Goal: Obtain resource: Download file/media

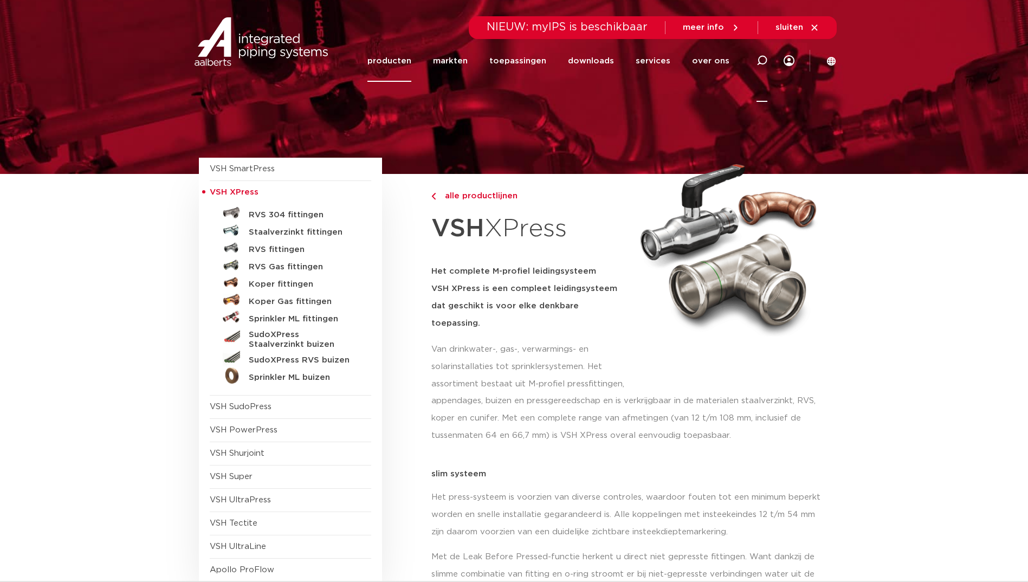
click at [765, 66] on icon at bounding box center [762, 60] width 11 height 11
paste input "0504702"
type input "0504702"
click button "Zoeken" at bounding box center [0, 0] width 0 height 0
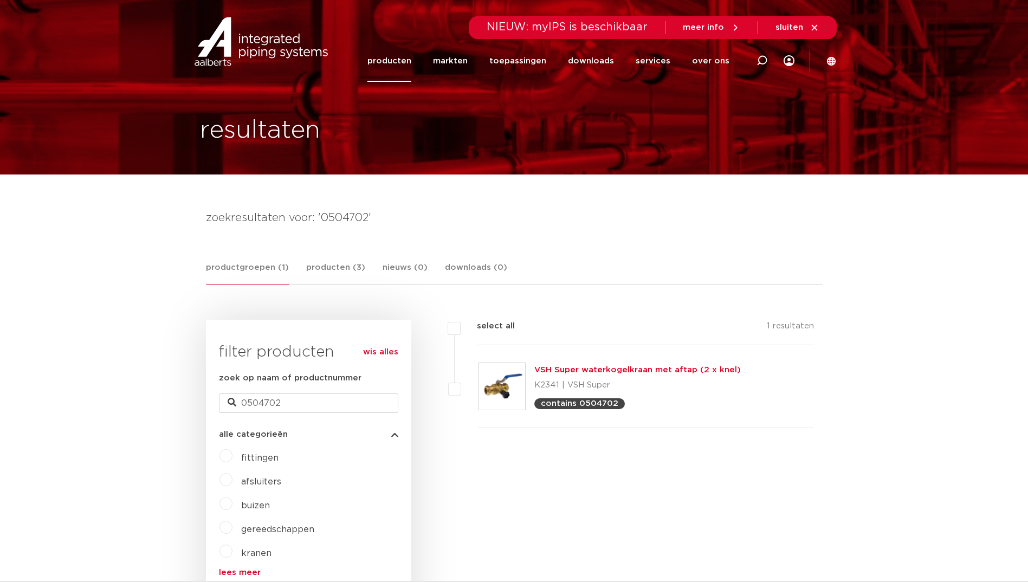
click at [682, 373] on link "VSH Super waterkogelkraan met aftap (2 x knel)" at bounding box center [638, 370] width 207 height 8
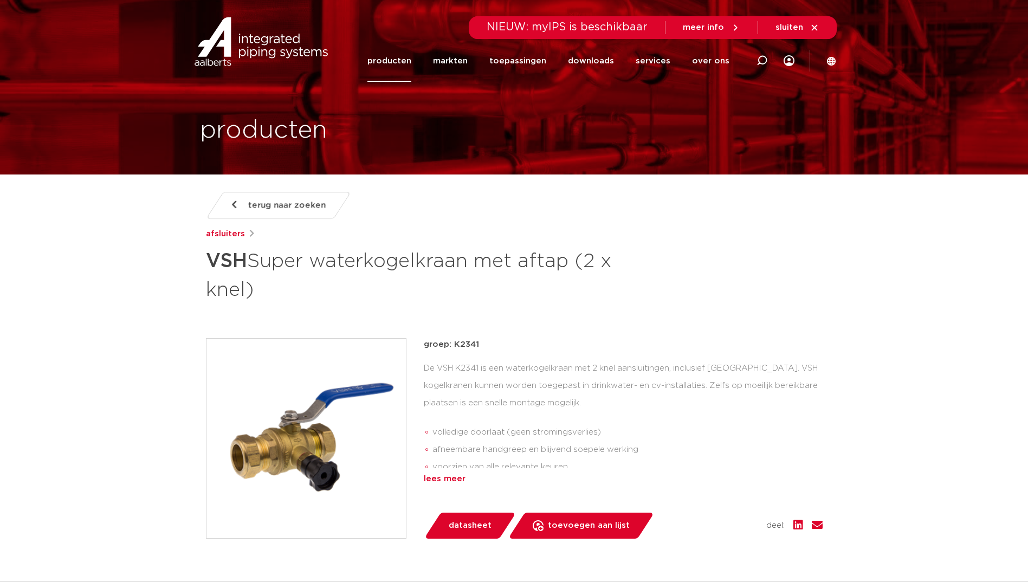
click at [455, 479] on div "lees meer" at bounding box center [623, 479] width 399 height 13
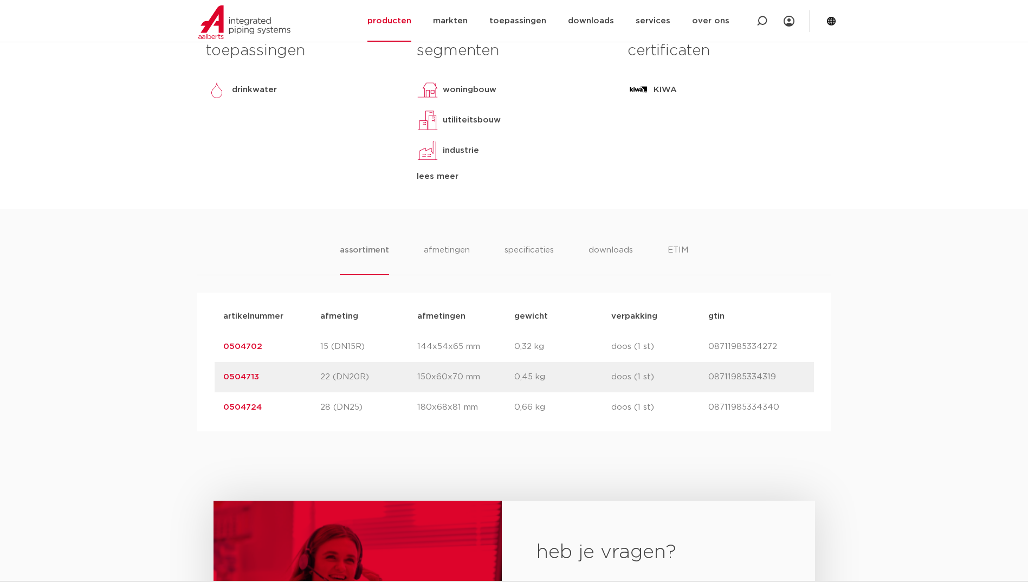
scroll to position [596, 0]
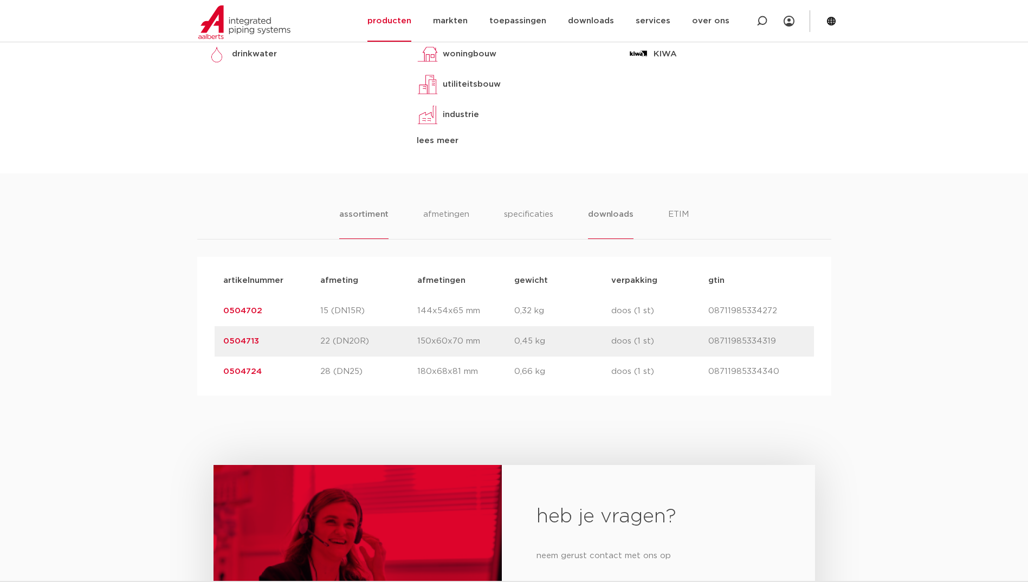
click at [599, 214] on li "downloads" at bounding box center [610, 223] width 45 height 31
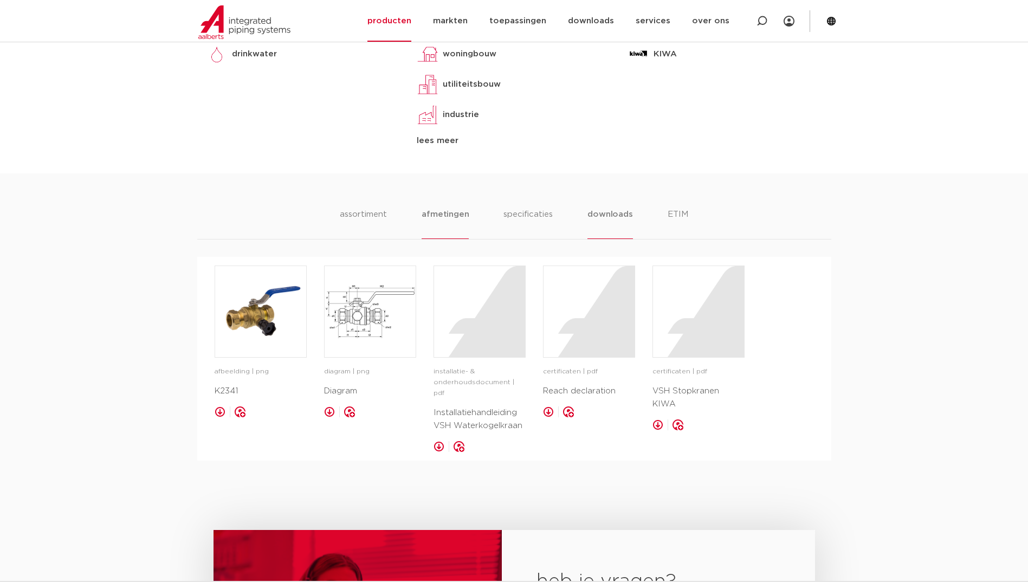
click at [450, 211] on li "afmetingen" at bounding box center [445, 223] width 47 height 31
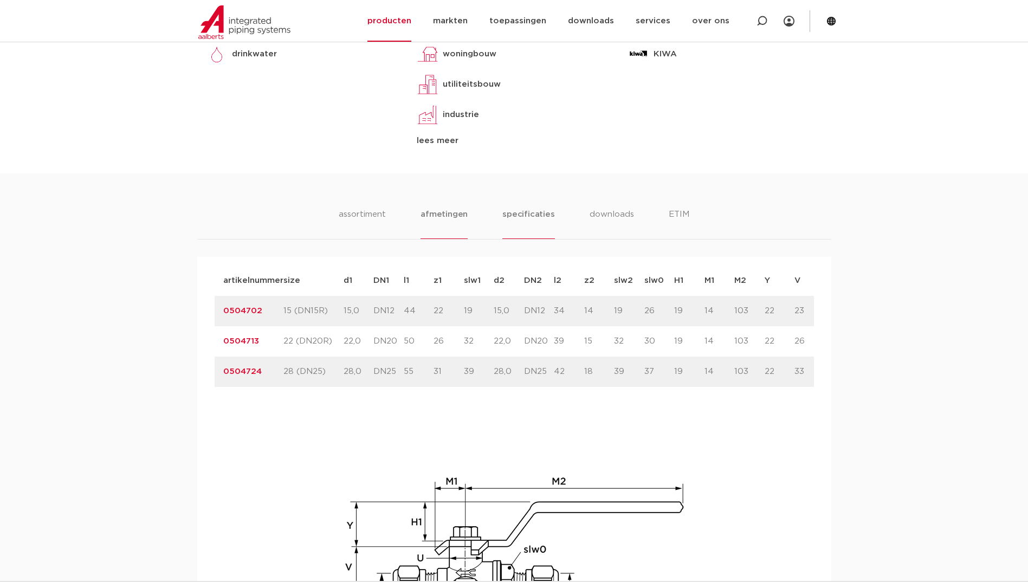
click at [530, 215] on li "specificaties" at bounding box center [529, 223] width 52 height 31
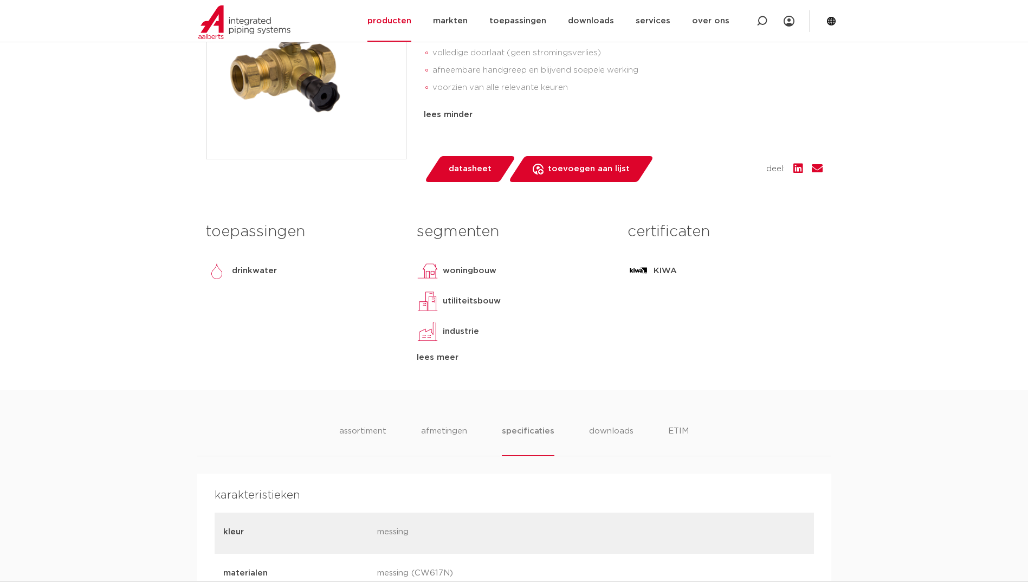
scroll to position [325, 0]
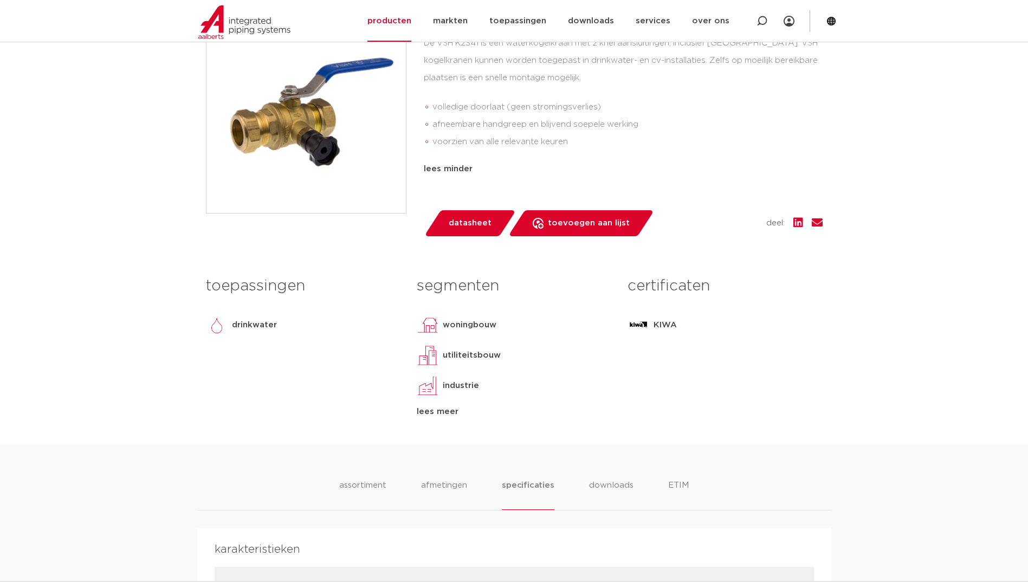
click at [562, 488] on ul "assortiment [GEOGRAPHIC_DATA] specificaties downloads ETIM" at bounding box center [513, 494] width 349 height 31
click at [593, 487] on li "downloads" at bounding box center [611, 494] width 45 height 31
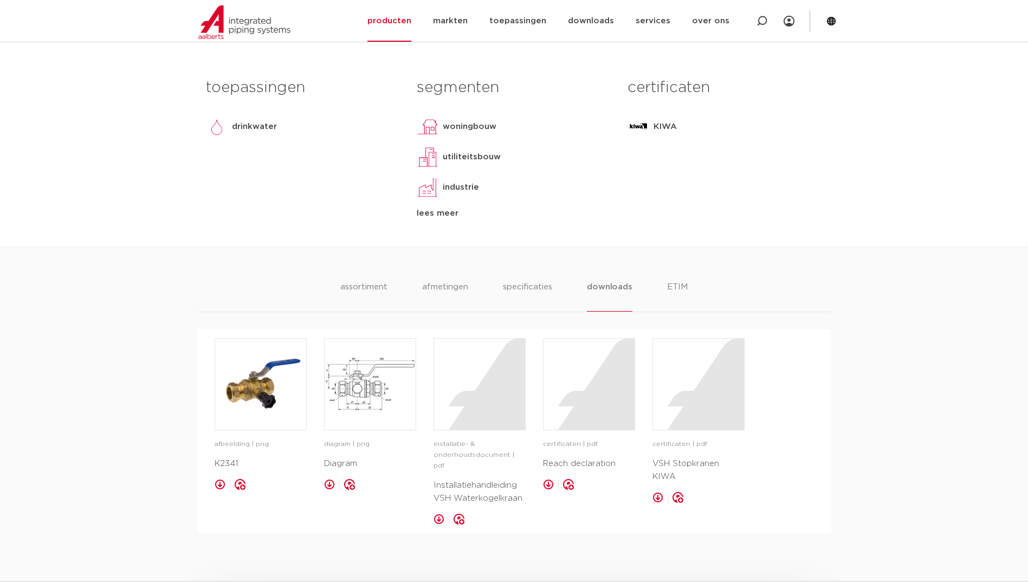
scroll to position [596, 0]
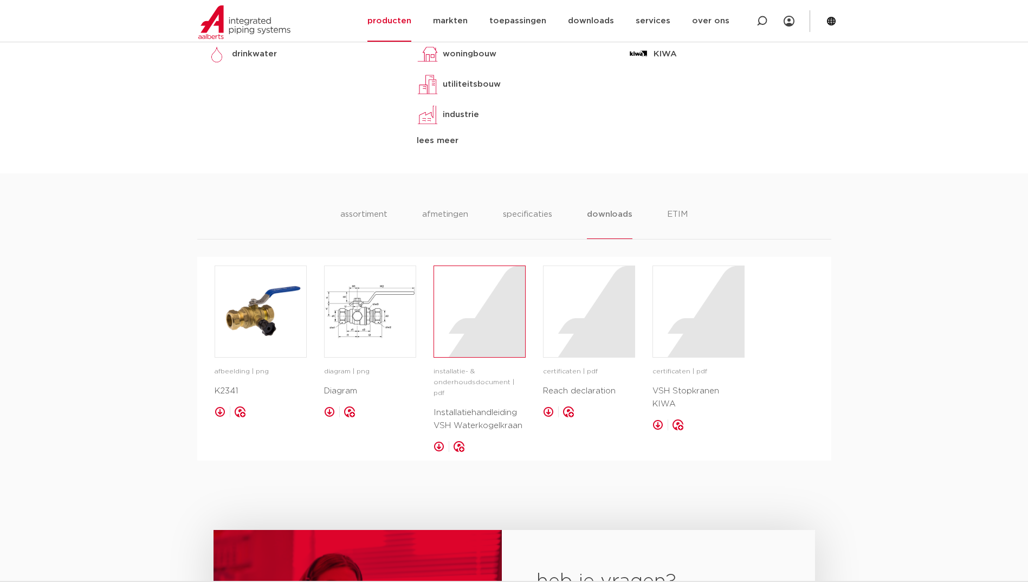
click at [487, 323] on div at bounding box center [479, 311] width 91 height 91
